Goal: Find specific page/section

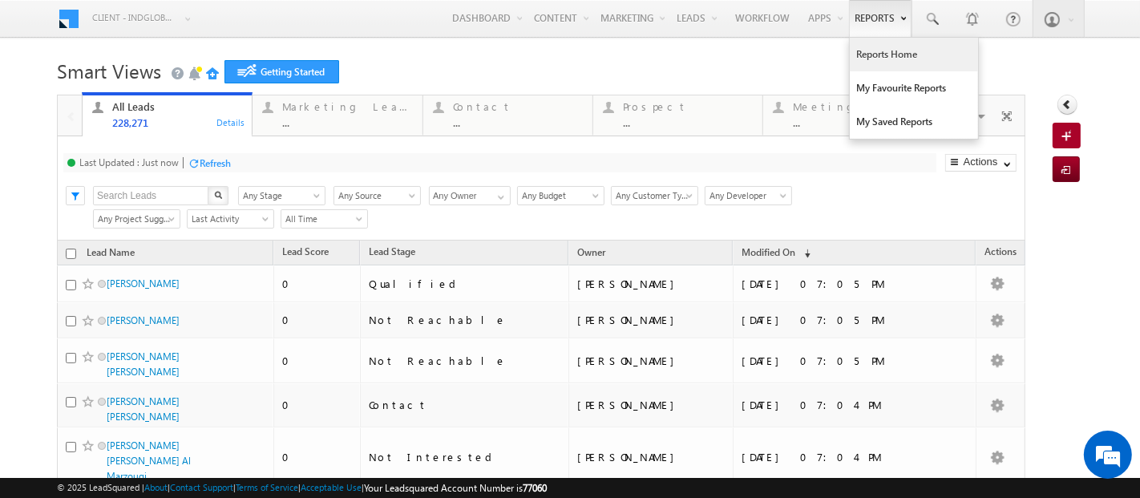
click at [856, 50] on link "Reports Home" at bounding box center [914, 55] width 128 height 34
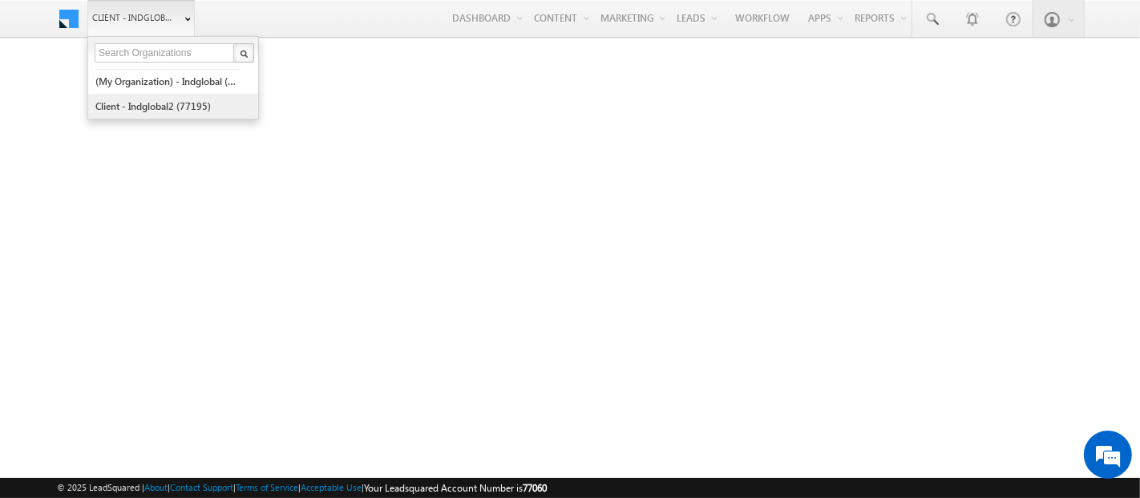
click at [163, 104] on link "Client - indglobal2 (77195)" at bounding box center [168, 106] width 147 height 25
